Goal: Information Seeking & Learning: Learn about a topic

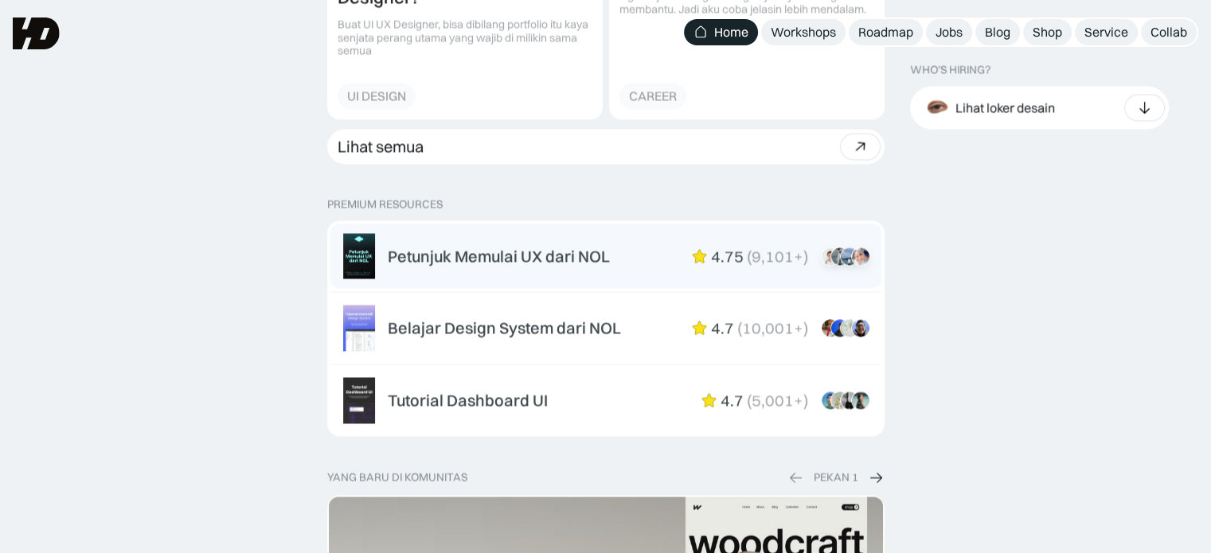
scroll to position [2388, 0]
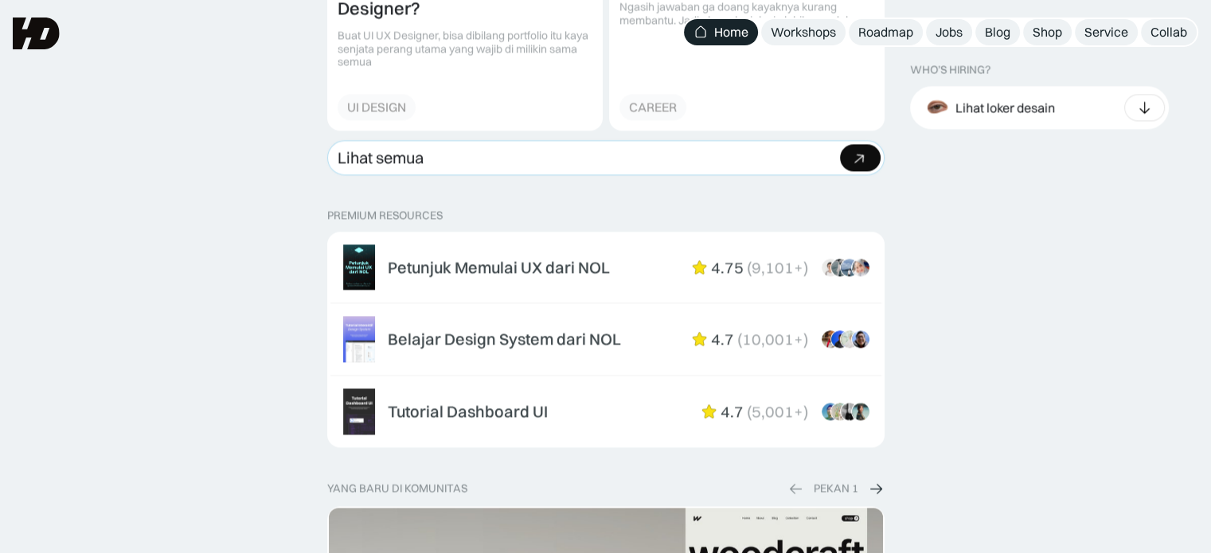
click at [771, 159] on link "Lihat semua Beli bundle Hemat Rp706.001 Rp5,206,000 Rp4.499.999 Beli paket" at bounding box center [605, 157] width 557 height 35
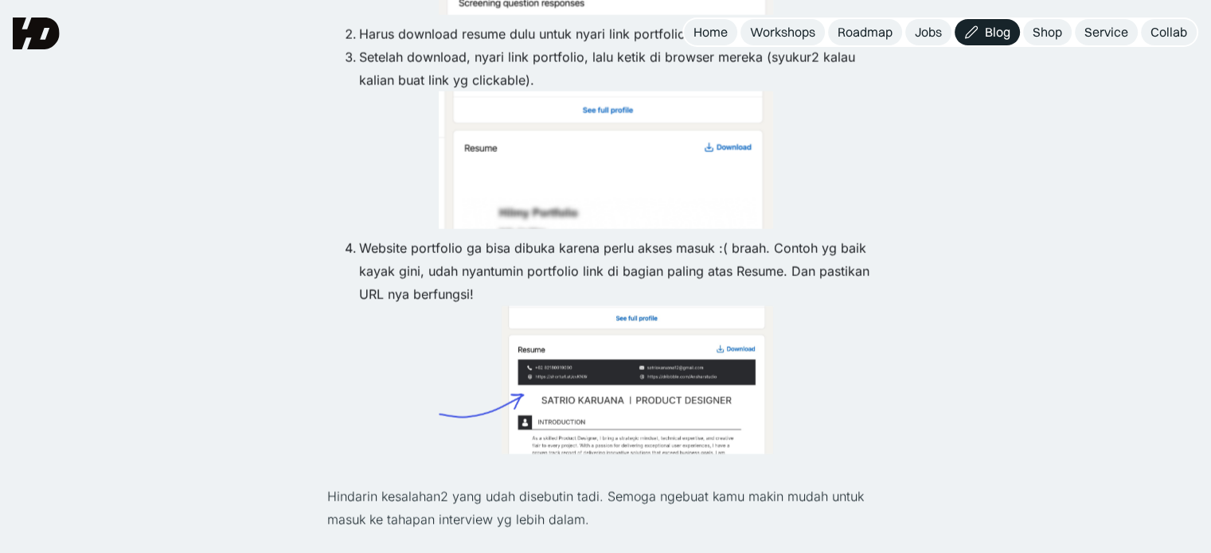
scroll to position [3350, 0]
